Goal: Submit feedback/report problem

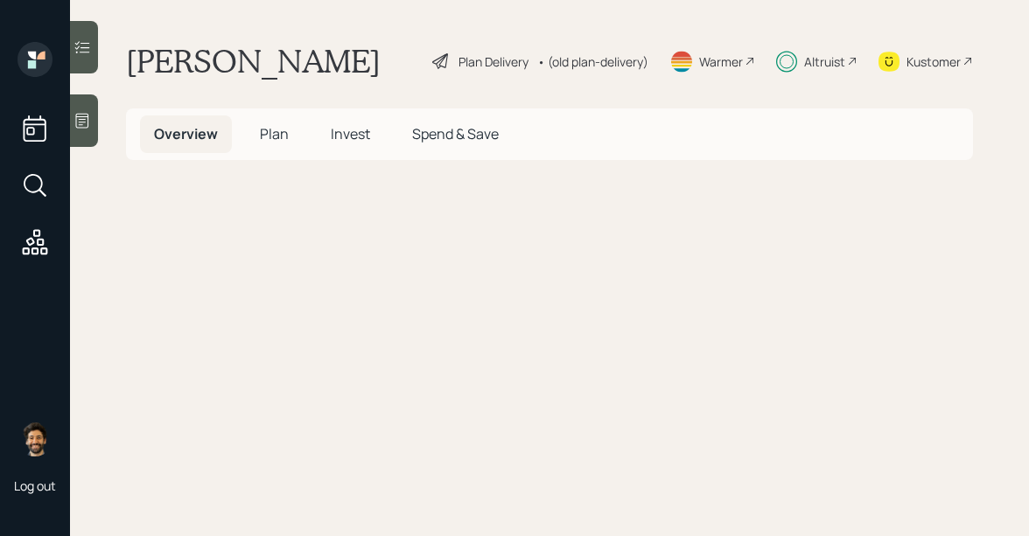
click at [81, 52] on icon at bounding box center [81, 46] width 17 height 17
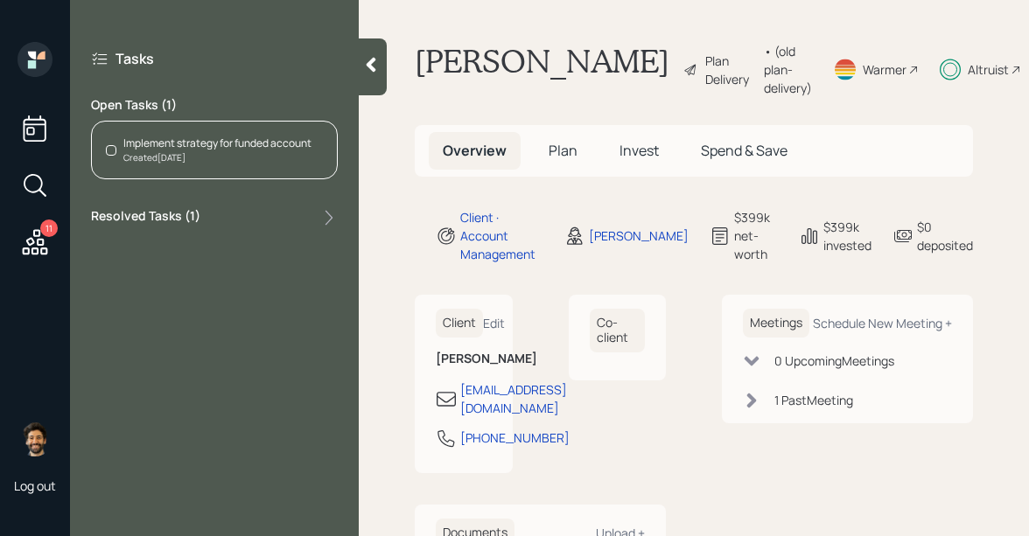
click at [196, 150] on div "Implement strategy for funded account" at bounding box center [217, 144] width 188 height 16
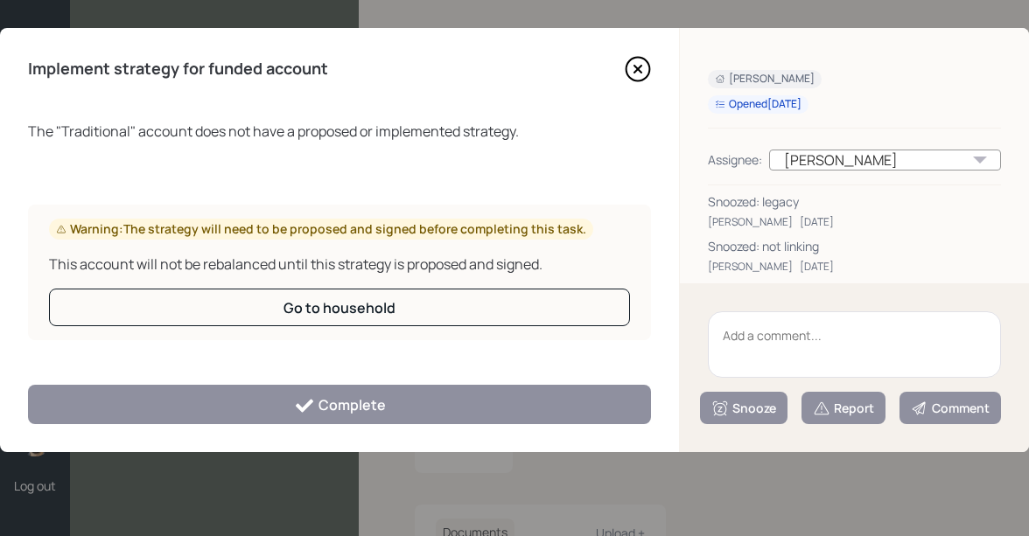
click at [750, 353] on textarea at bounding box center [854, 344] width 293 height 66
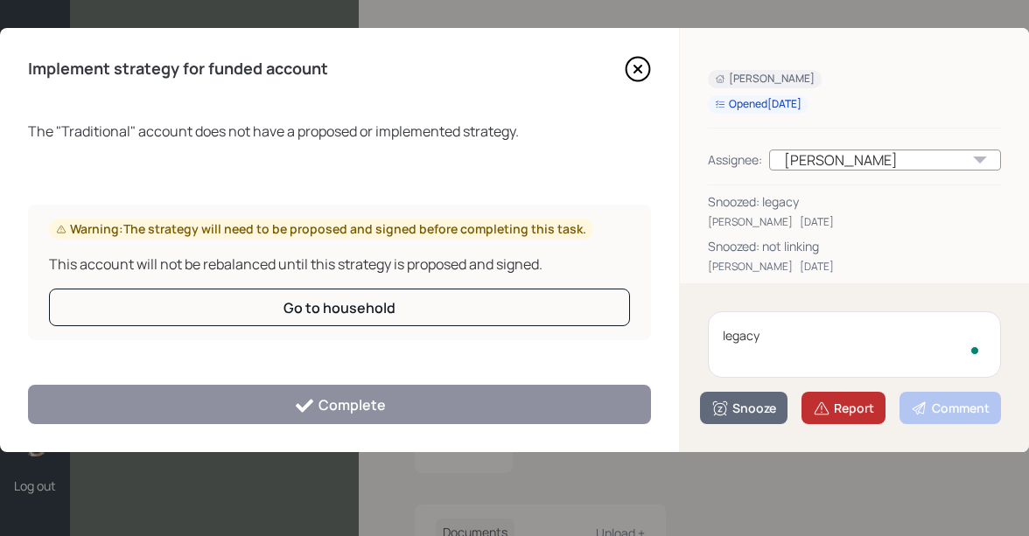
type textarea "legacy"
click at [832, 412] on div "Report" at bounding box center [843, 408] width 61 height 17
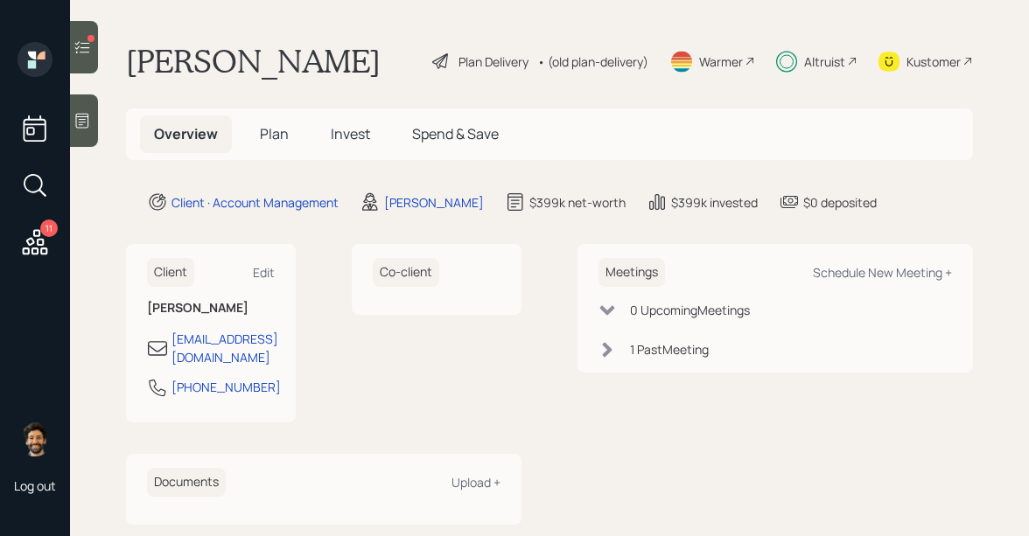
click at [88, 34] on div at bounding box center [84, 47] width 28 height 52
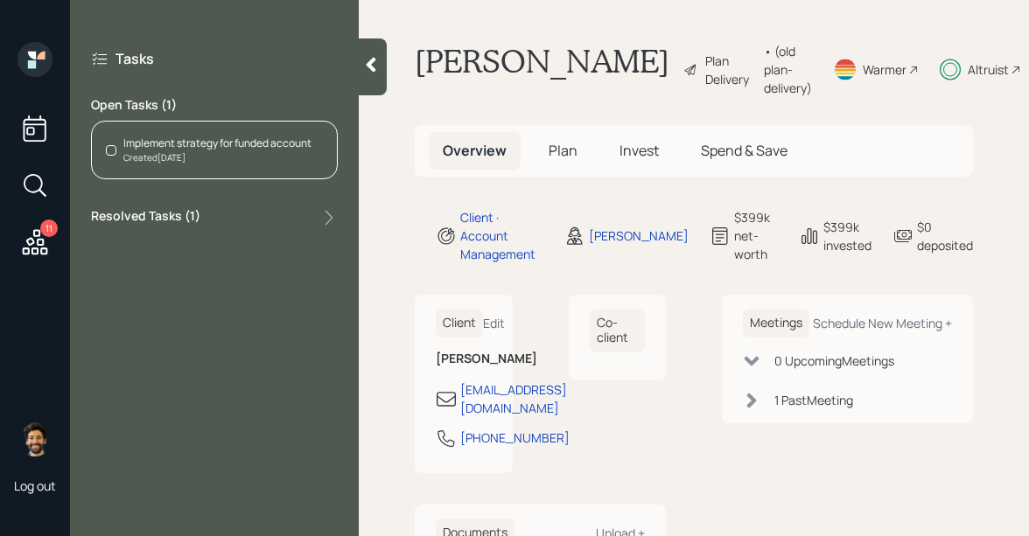
click at [37, 236] on icon at bounding box center [34, 242] width 31 height 31
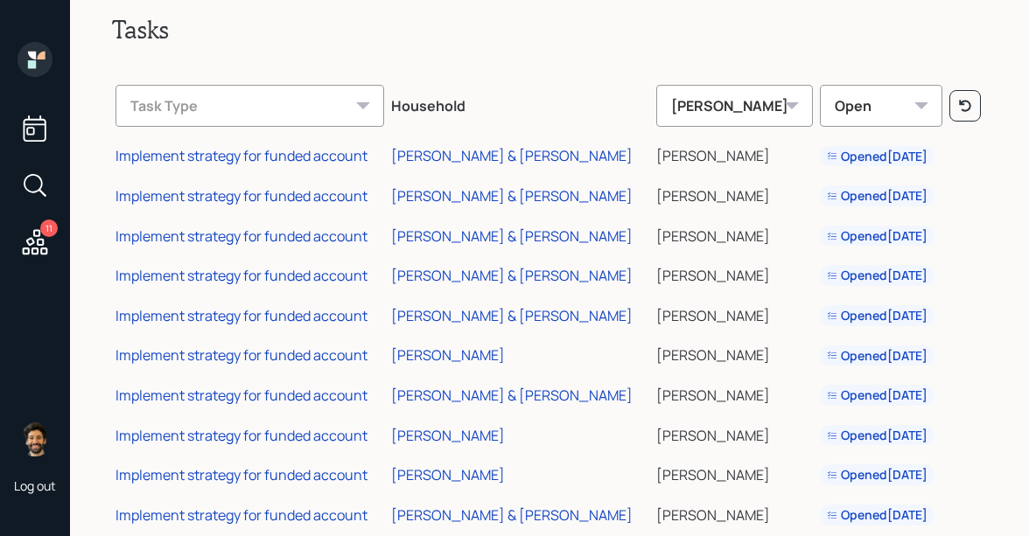
scroll to position [17, 0]
